Goal: Task Accomplishment & Management: Manage account settings

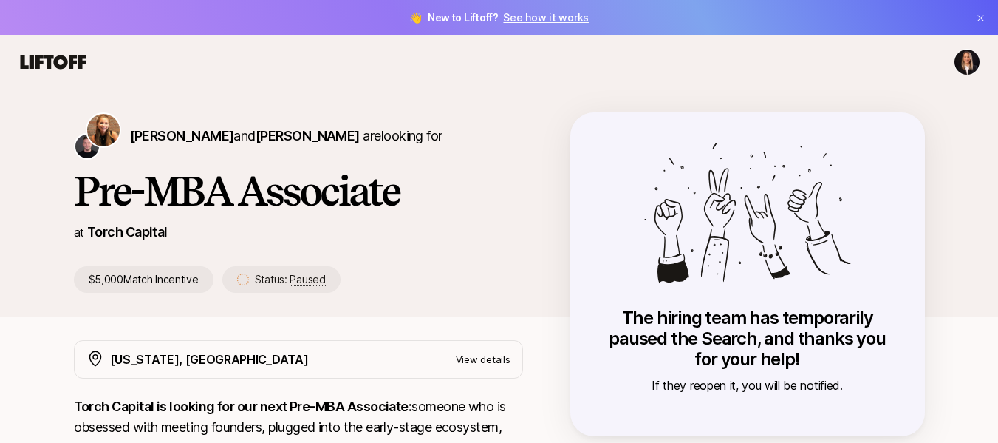
click at [354, 133] on p "[PERSON_NAME] and [PERSON_NAME] are looking for" at bounding box center [286, 136] width 313 height 21
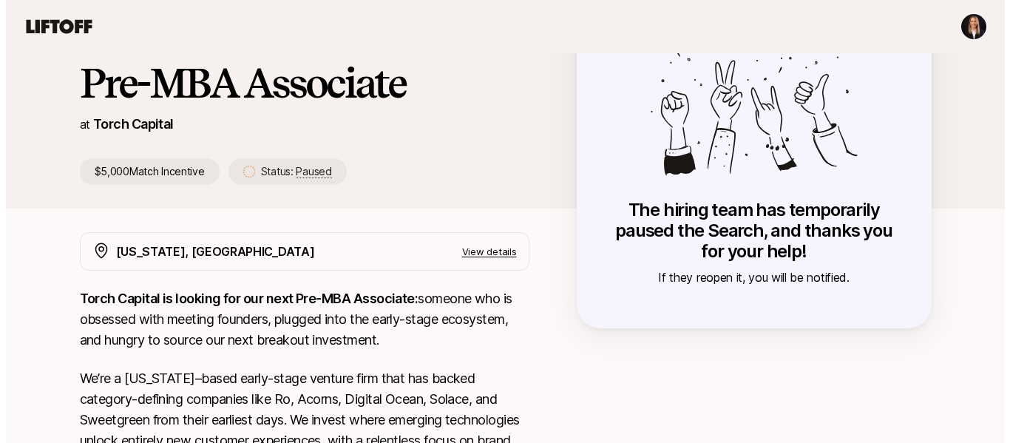
scroll to position [74, 0]
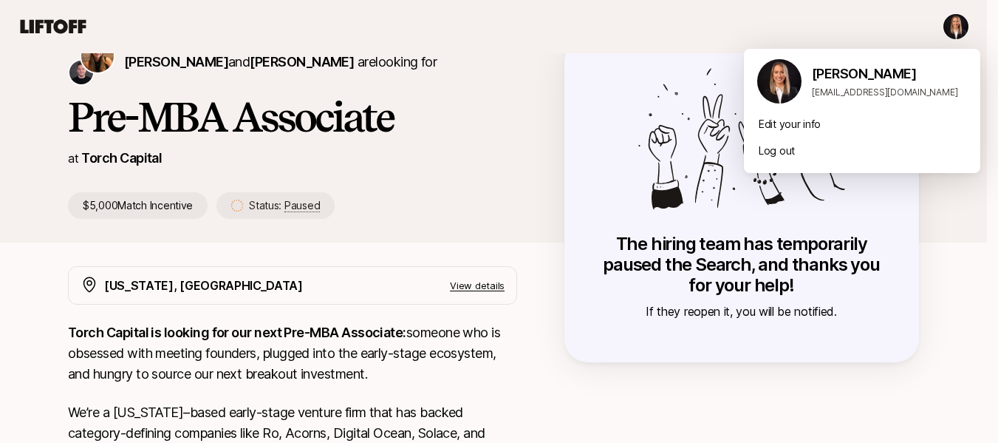
click at [968, 29] on html "👋 New to Liftoff? See how it works [PERSON_NAME] and [PERSON_NAME] are looking …" at bounding box center [499, 147] width 998 height 443
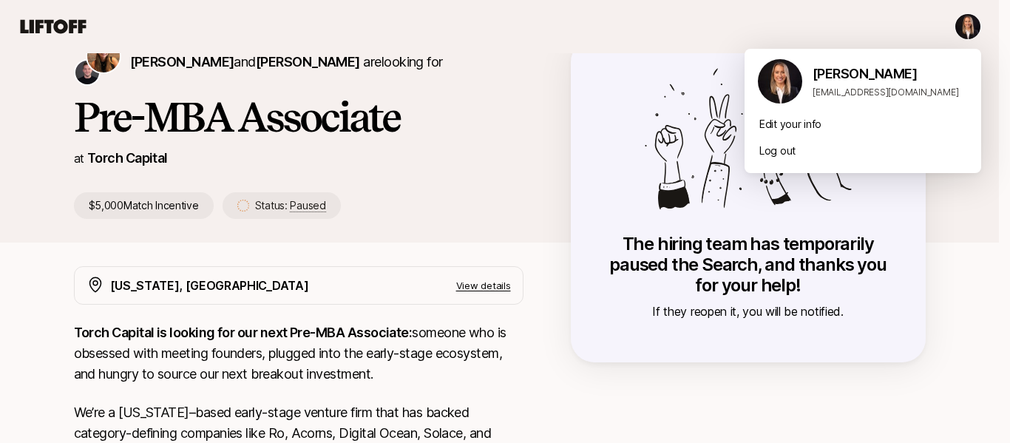
click at [841, 85] on div "[PERSON_NAME] [EMAIL_ADDRESS][DOMAIN_NAME]" at bounding box center [890, 81] width 157 height 35
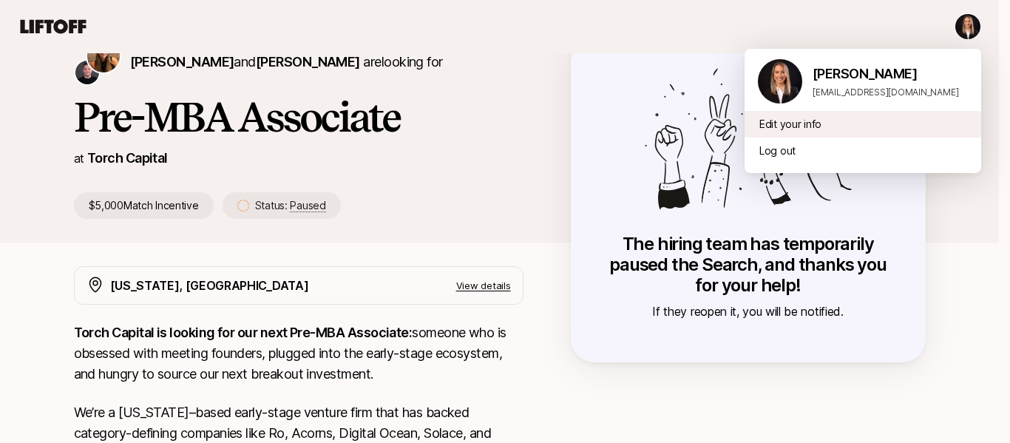
click at [826, 122] on div "Edit your info" at bounding box center [862, 124] width 236 height 27
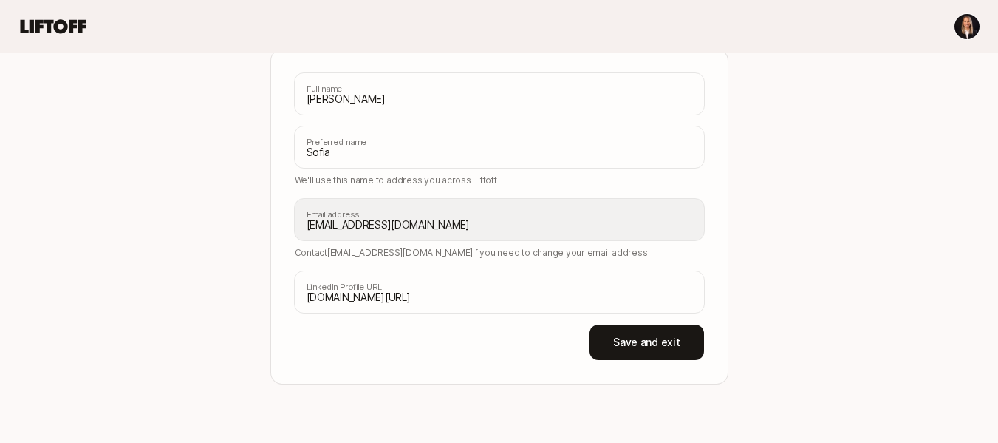
scroll to position [222, 0]
click at [660, 330] on button "Save and exit" at bounding box center [647, 341] width 114 height 35
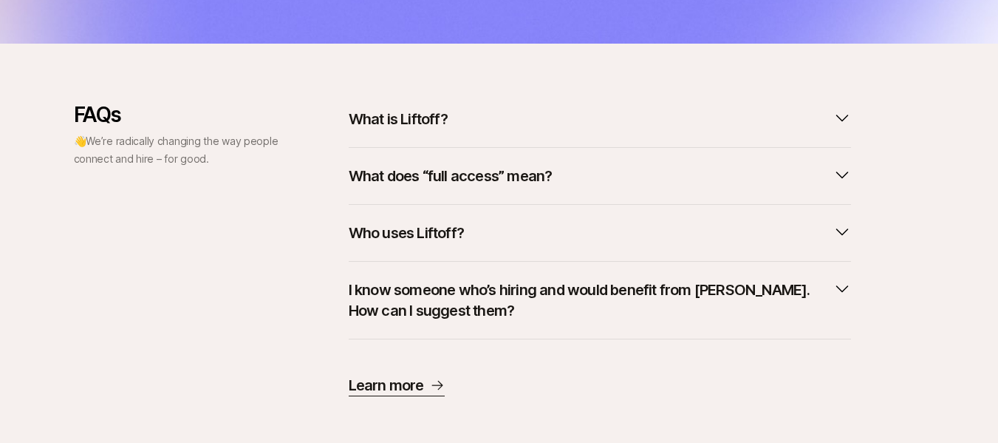
scroll to position [778, 0]
